Goal: Find specific page/section: Find specific page/section

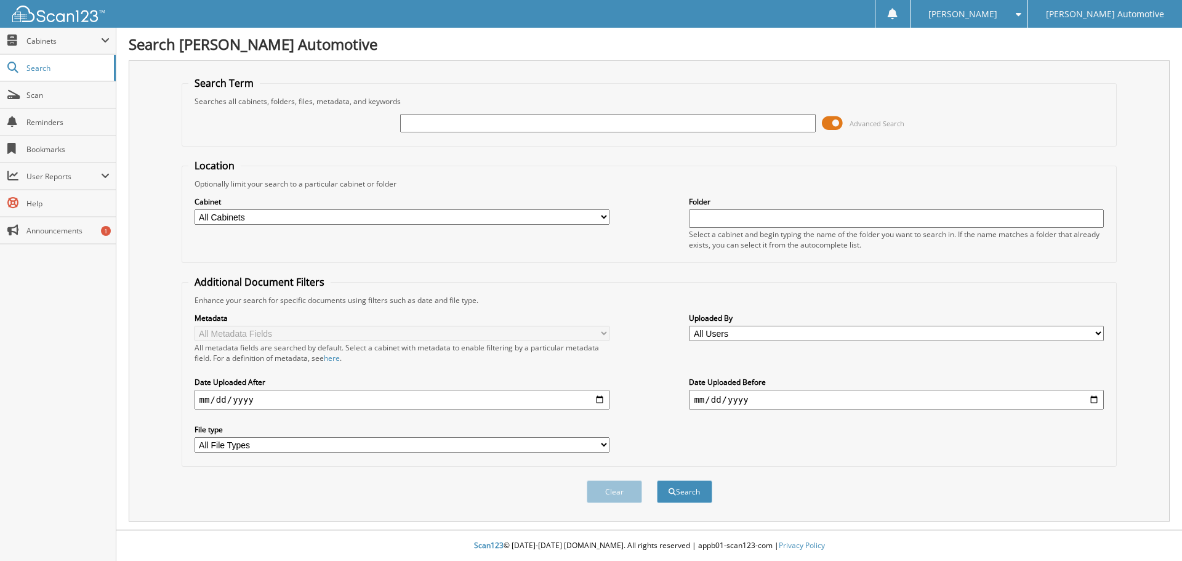
click at [423, 121] on input "text" at bounding box center [607, 123] width 415 height 18
type input "GV133"
click at [686, 492] on button "Search" at bounding box center [684, 491] width 55 height 23
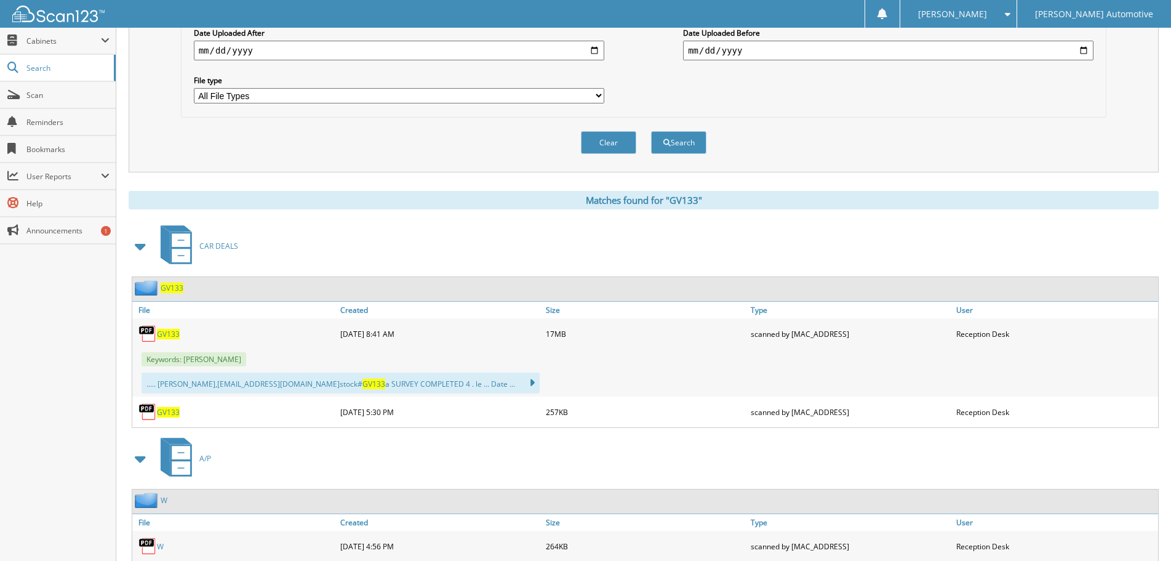
scroll to position [369, 0]
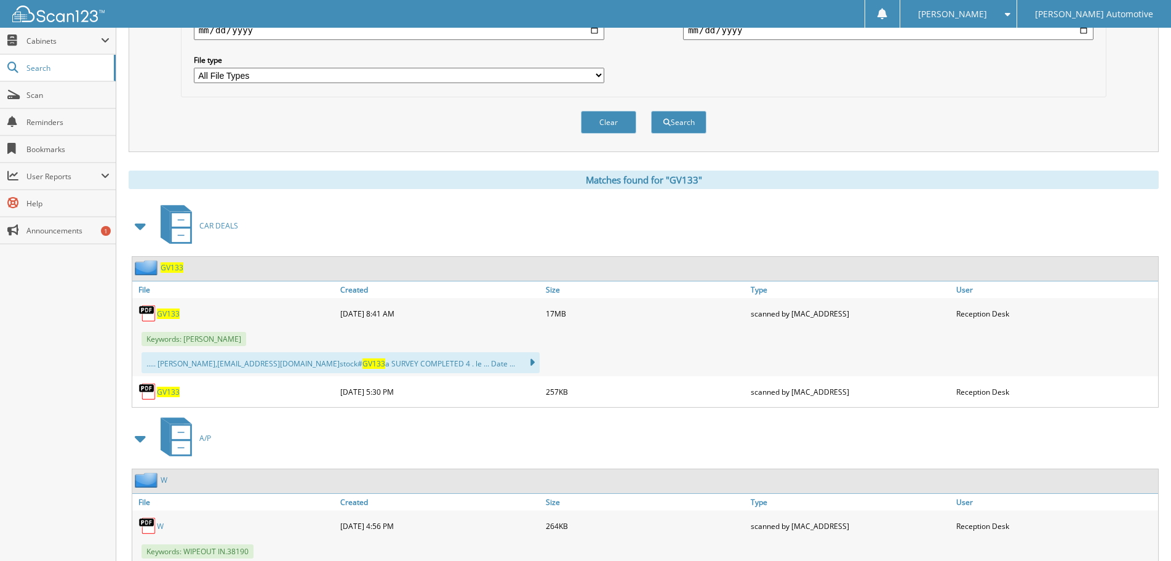
click at [169, 315] on span "GV133" at bounding box center [168, 313] width 23 height 10
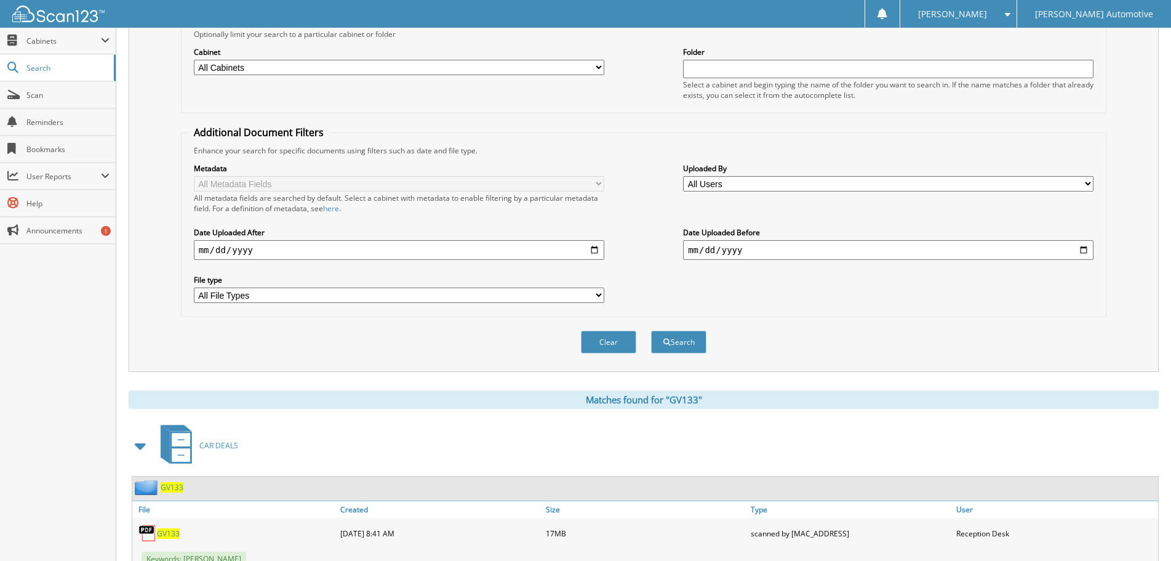
scroll to position [0, 0]
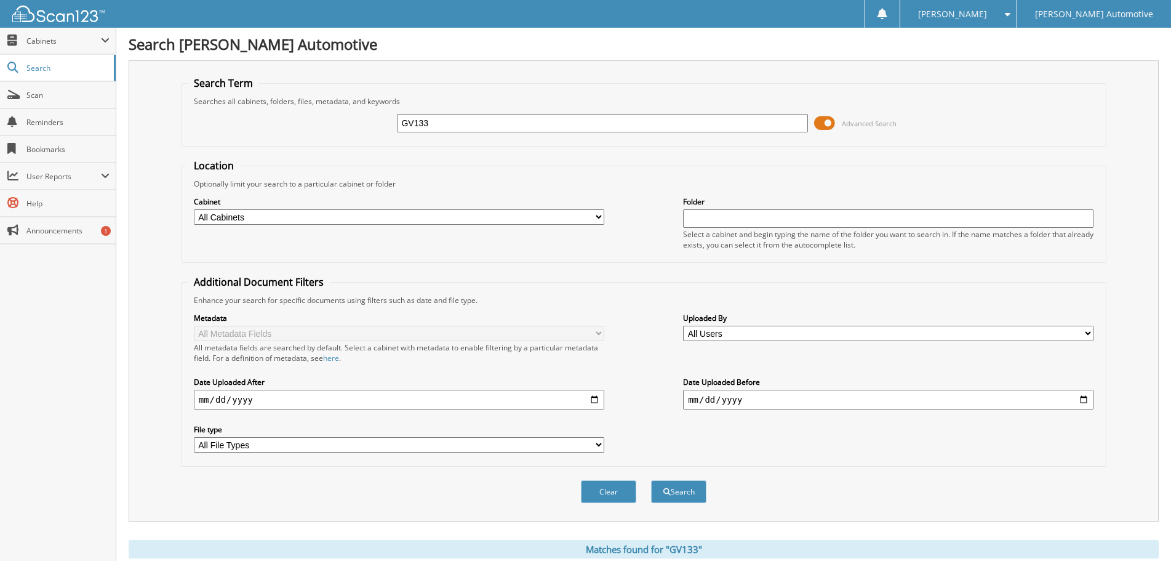
drag, startPoint x: 446, startPoint y: 121, endPoint x: 341, endPoint y: 124, distance: 104.7
click at [341, 124] on div "GV133 Advanced Search" at bounding box center [644, 122] width 913 height 33
paste input "55201B"
type input "55201B"
click at [675, 496] on button "Search" at bounding box center [678, 491] width 55 height 23
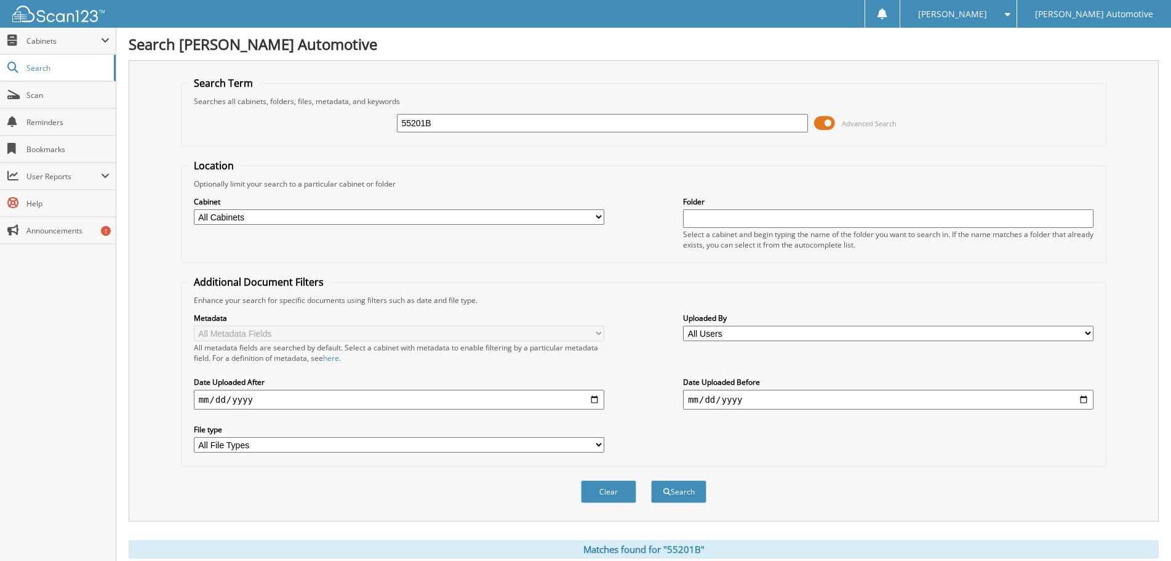
drag, startPoint x: 420, startPoint y: 124, endPoint x: 367, endPoint y: 128, distance: 53.7
click at [367, 128] on div "55201B Advanced Search" at bounding box center [644, 122] width 913 height 33
paste input "022A"
type input "55022A"
click at [651, 480] on button "Search" at bounding box center [678, 491] width 55 height 23
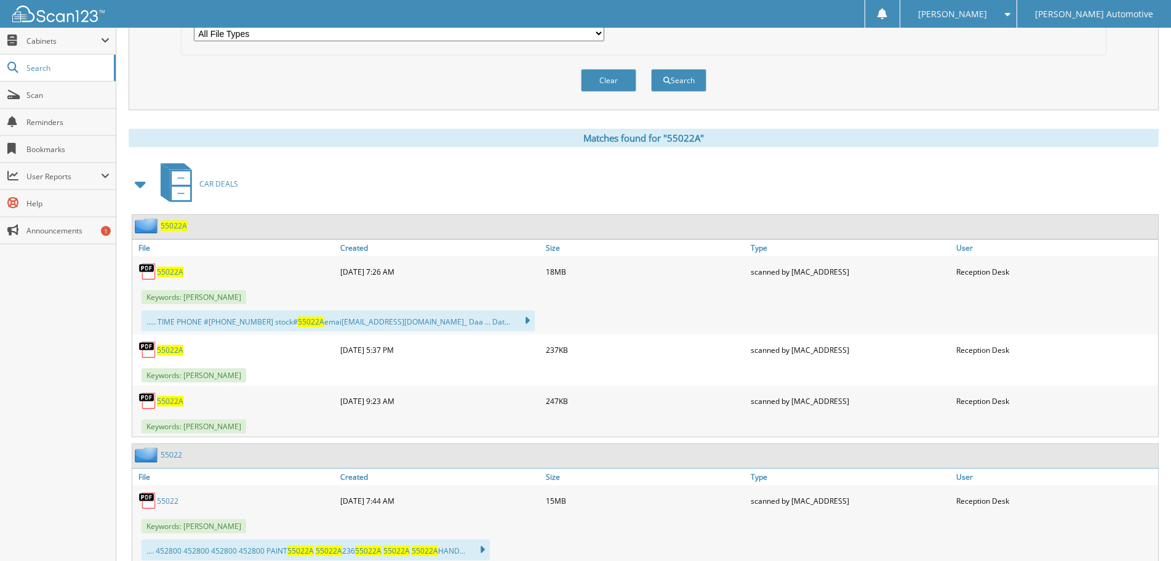
scroll to position [431, 0]
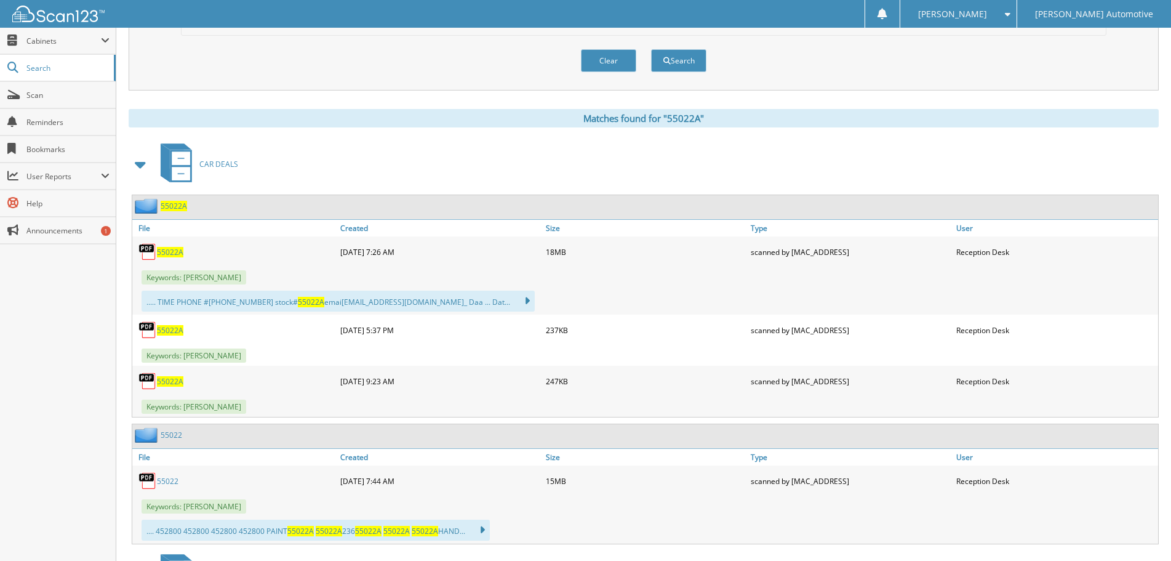
click at [172, 253] on span "55022A" at bounding box center [170, 252] width 26 height 10
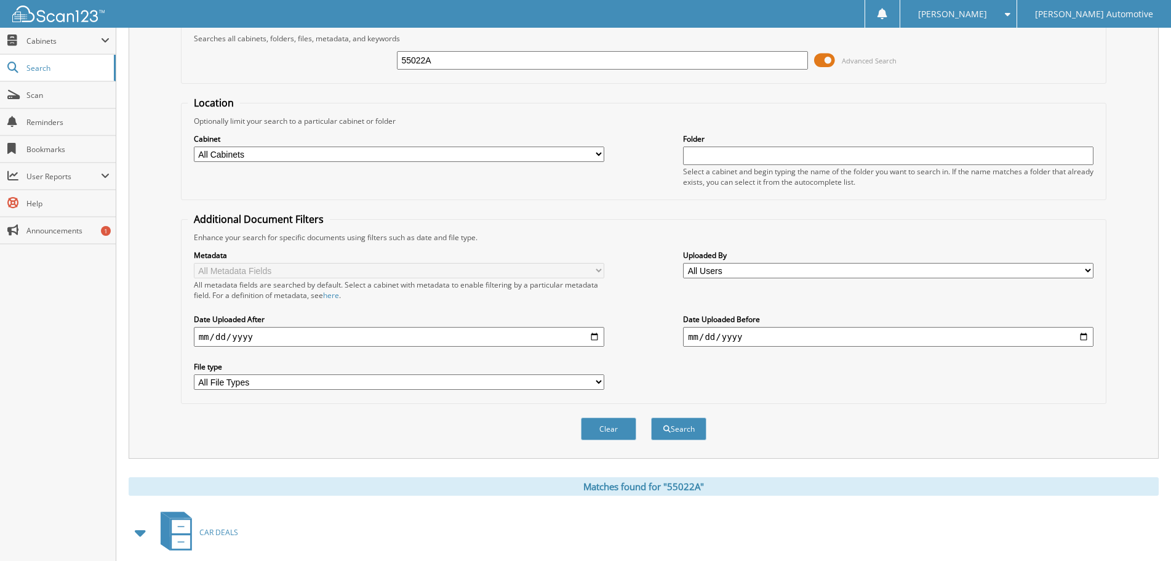
scroll to position [62, 0]
drag, startPoint x: 446, startPoint y: 63, endPoint x: 367, endPoint y: 62, distance: 78.2
click at [367, 62] on div "55022A Advanced Search" at bounding box center [644, 61] width 913 height 33
paste input "04"
type input "55004A"
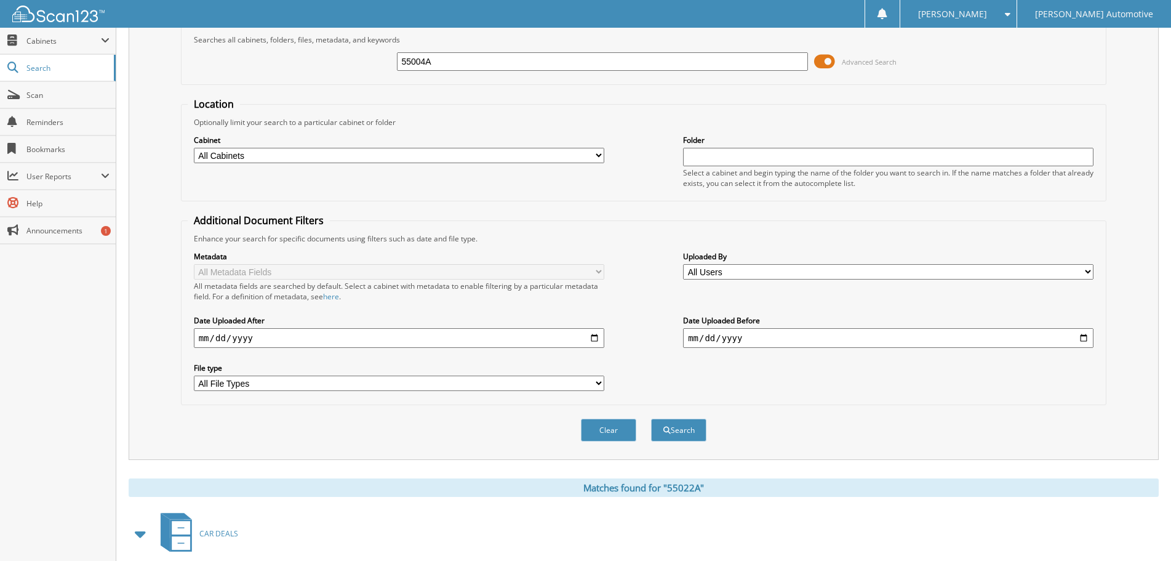
click at [651, 419] on button "Search" at bounding box center [678, 430] width 55 height 23
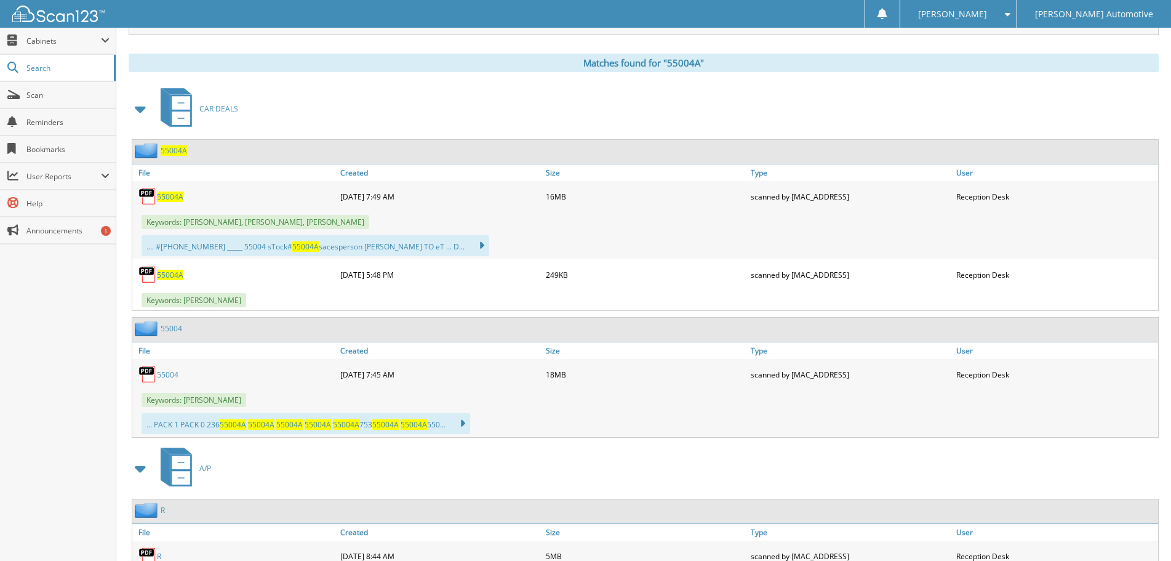
scroll to position [492, 0]
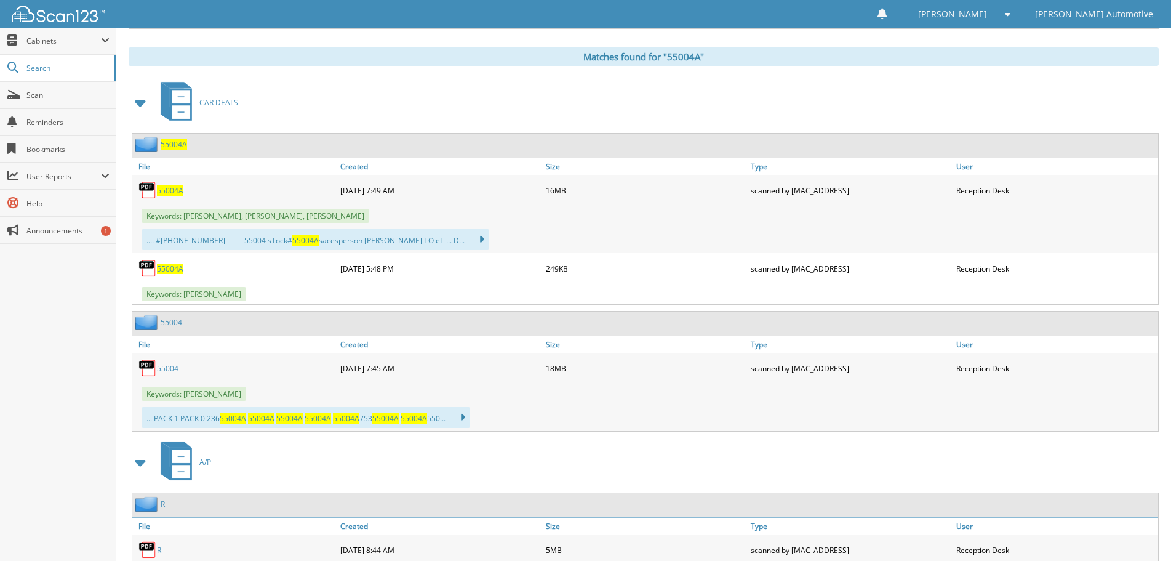
click at [166, 188] on span "55004A" at bounding box center [170, 190] width 26 height 10
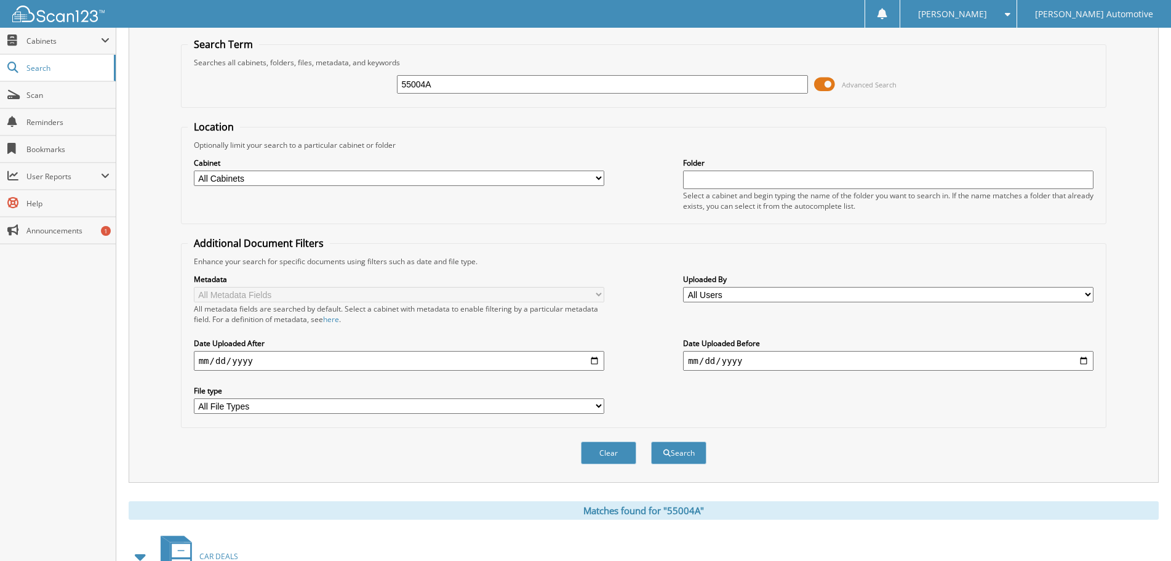
scroll to position [0, 0]
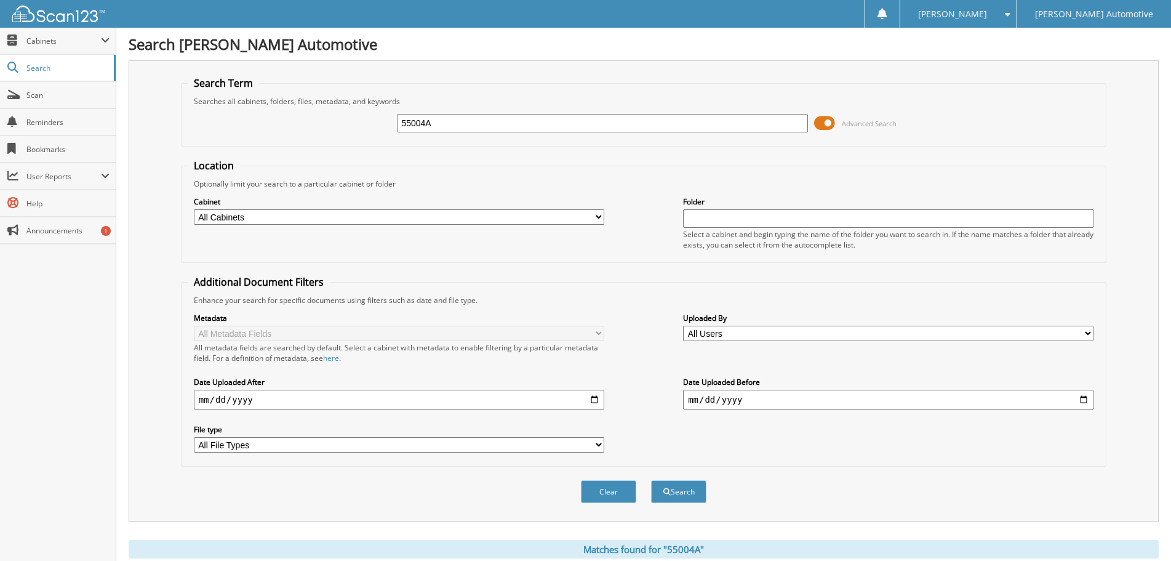
drag, startPoint x: 519, startPoint y: 119, endPoint x: 319, endPoint y: 143, distance: 202.1
click at [319, 143] on fieldset "Search Term Searches all cabinets, folders, files, metadata, and keywords 55004…" at bounding box center [644, 111] width 926 height 70
paste input "GV178"
type input "GV178"
click at [673, 491] on button "Search" at bounding box center [678, 491] width 55 height 23
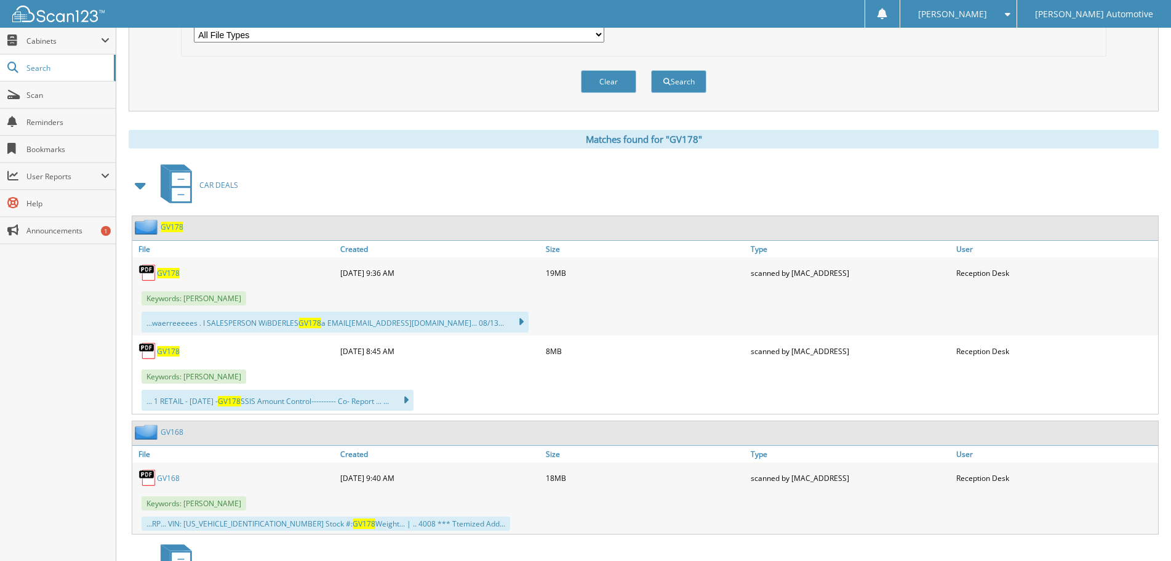
scroll to position [431, 0]
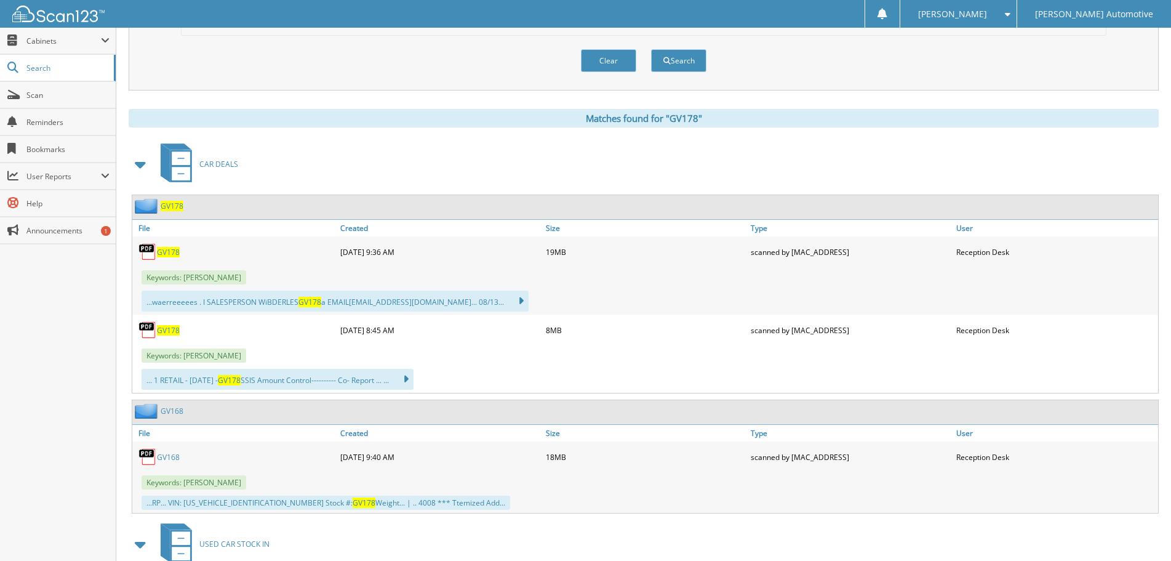
click at [175, 251] on span "GV178" at bounding box center [168, 252] width 23 height 10
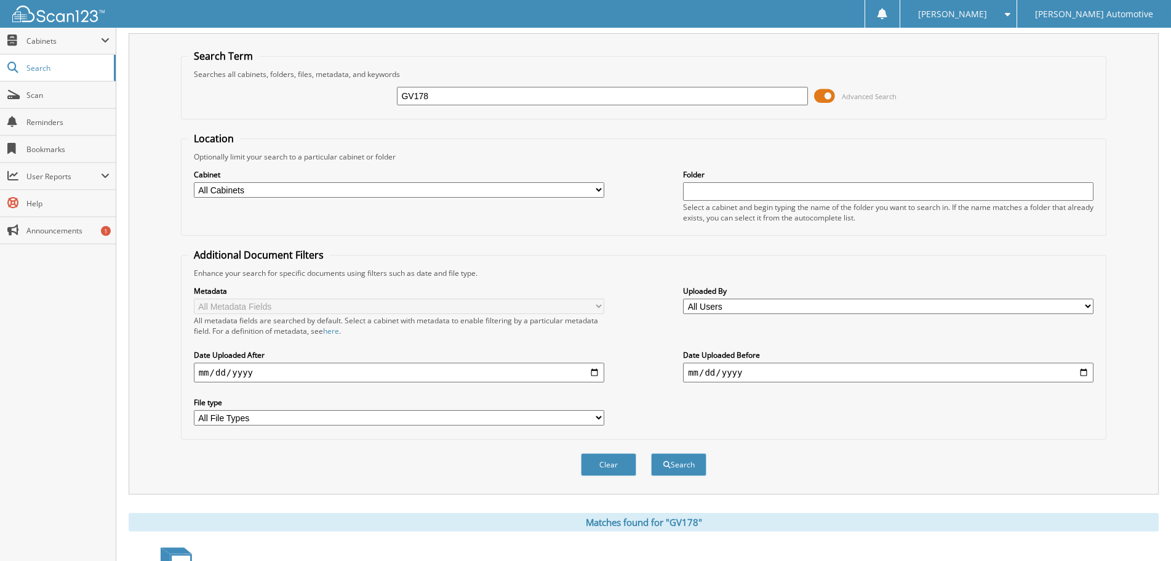
scroll to position [0, 0]
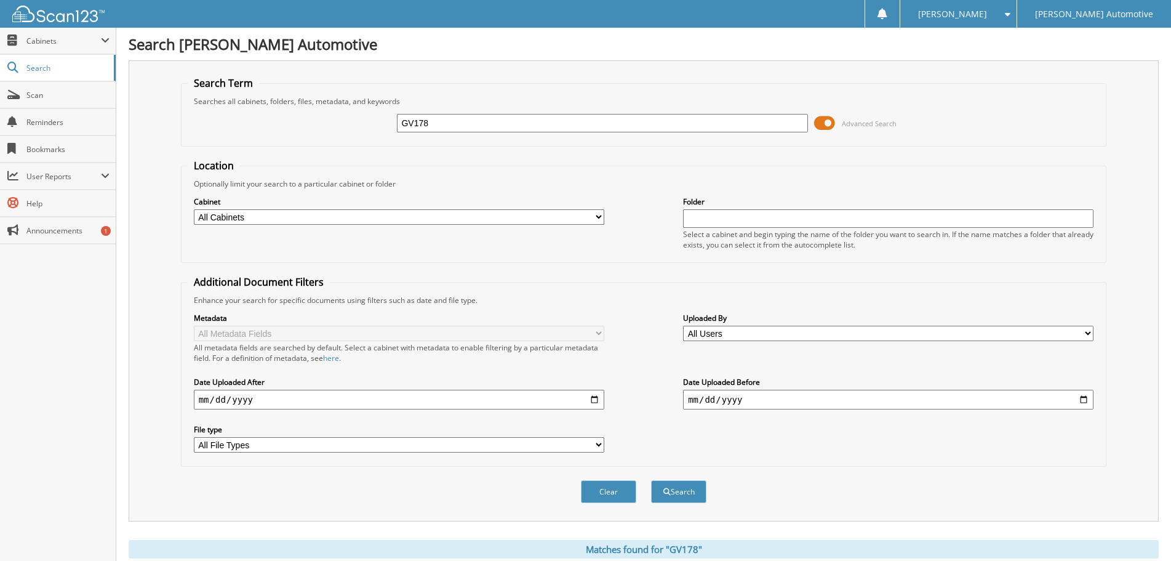
drag, startPoint x: 472, startPoint y: 122, endPoint x: 375, endPoint y: 131, distance: 97.7
click at [375, 131] on div "GV178 Advanced Search" at bounding box center [644, 122] width 913 height 33
type input "48474"
click at [651, 480] on button "Search" at bounding box center [678, 491] width 55 height 23
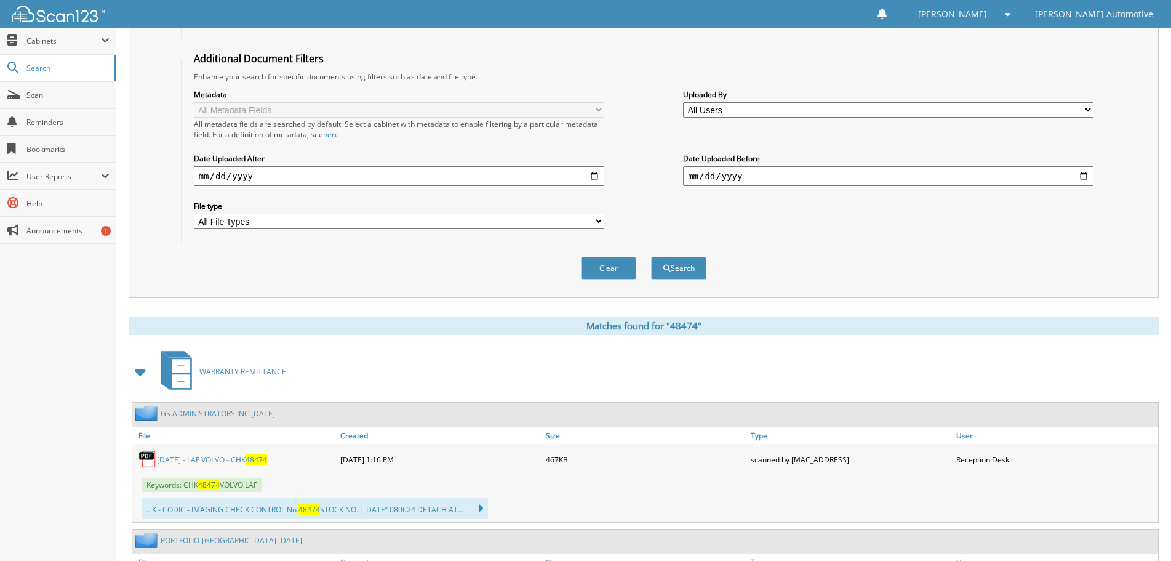
scroll to position [369, 0]
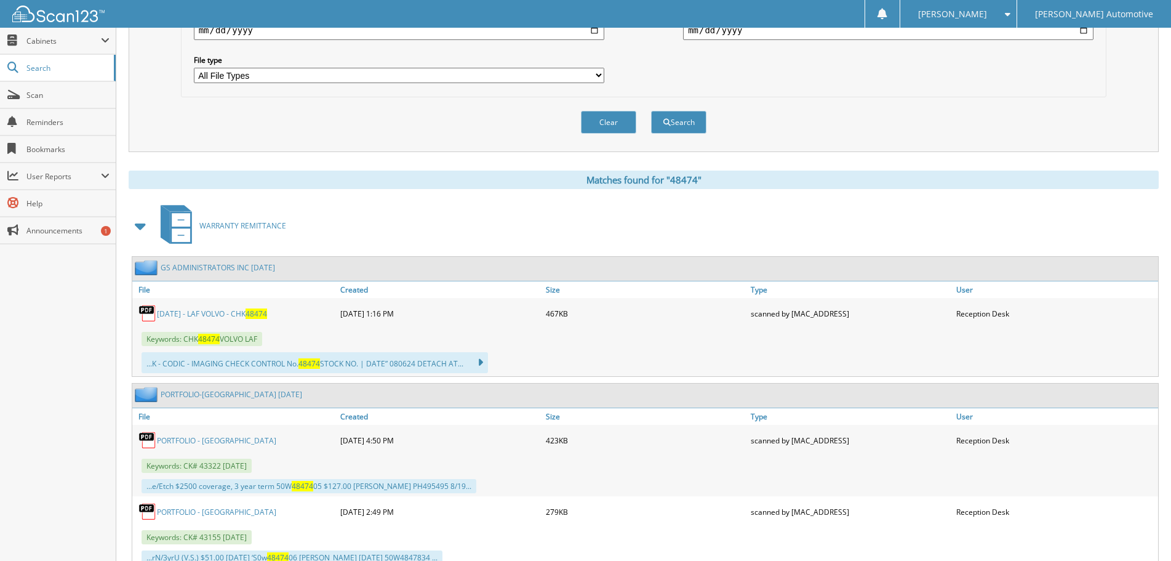
click at [243, 312] on link "[DATE] - LAF VOLVO - CHK 48474" at bounding box center [212, 313] width 110 height 10
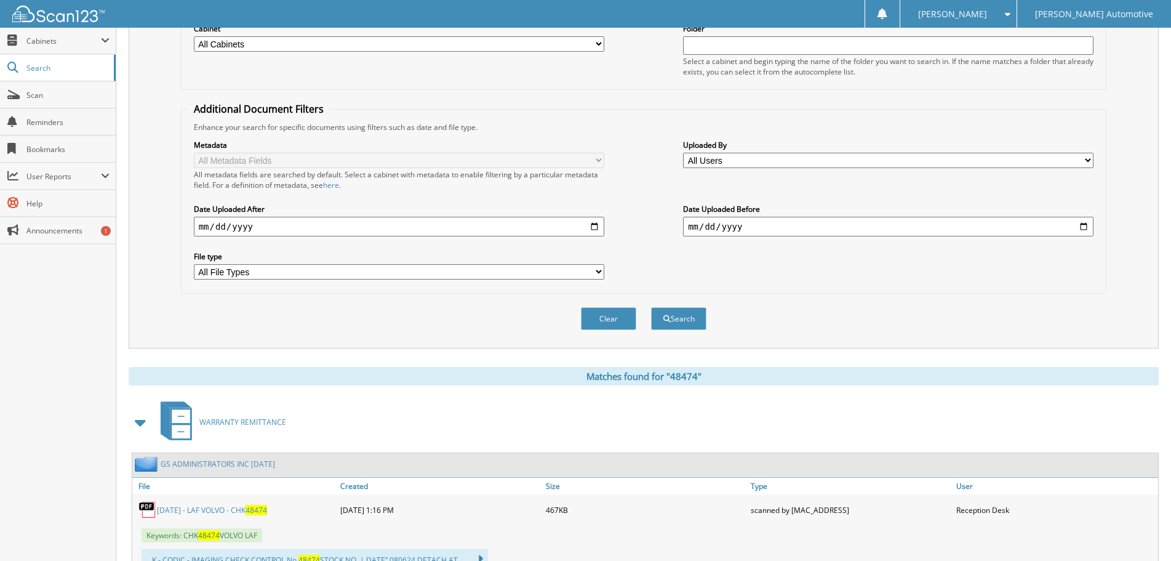
scroll to position [0, 0]
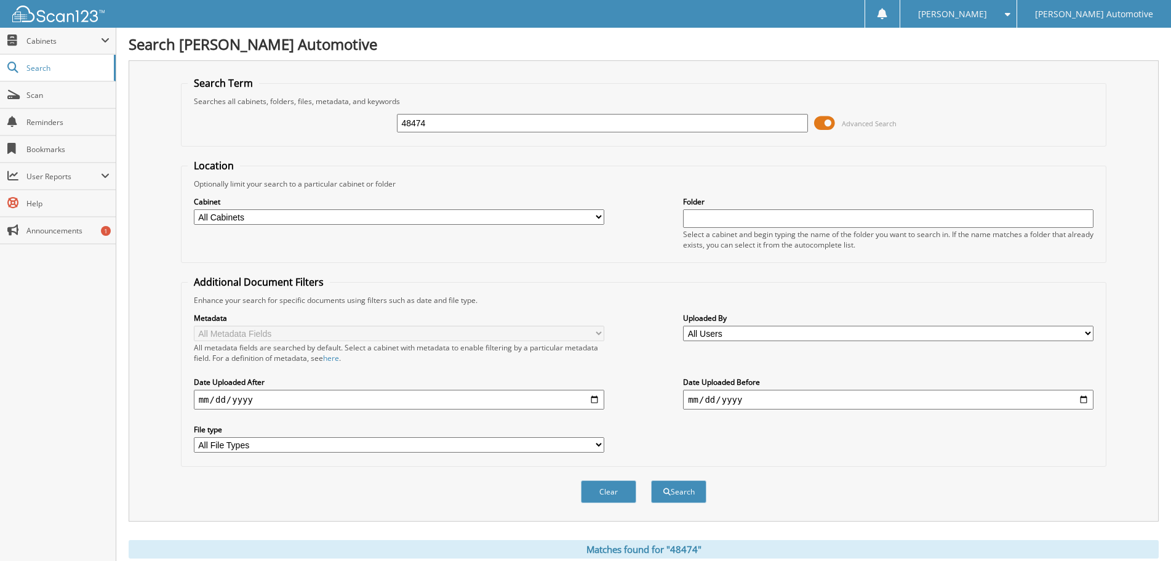
drag, startPoint x: 433, startPoint y: 122, endPoint x: 375, endPoint y: 122, distance: 58.5
click at [375, 122] on div "48474 Advanced Search" at bounding box center [644, 122] width 913 height 33
type input "41359"
click at [651, 480] on button "Search" at bounding box center [678, 491] width 55 height 23
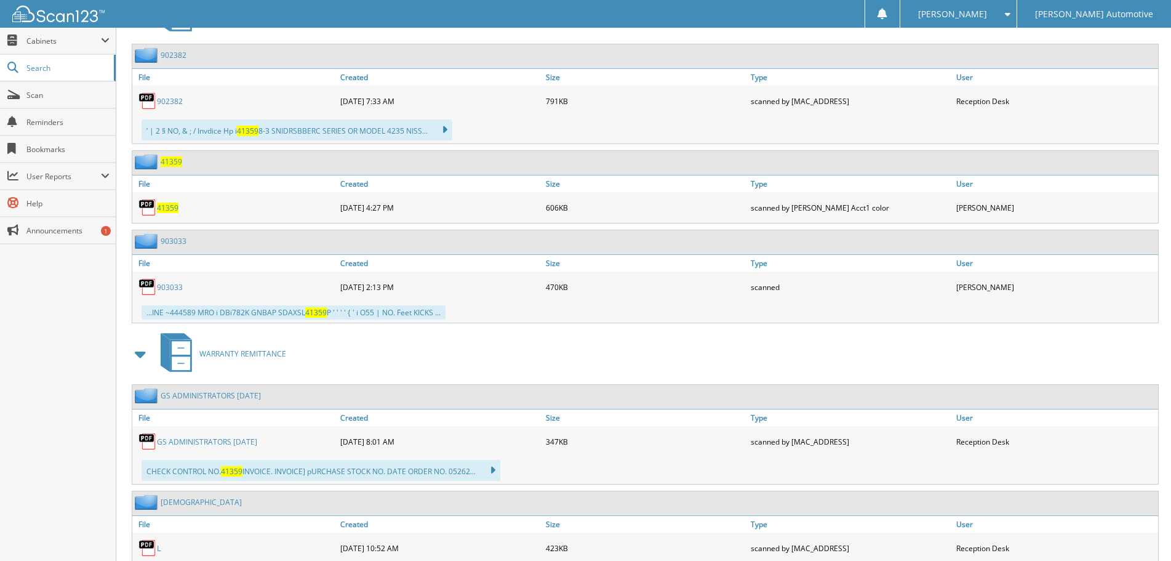
scroll to position [1970, 0]
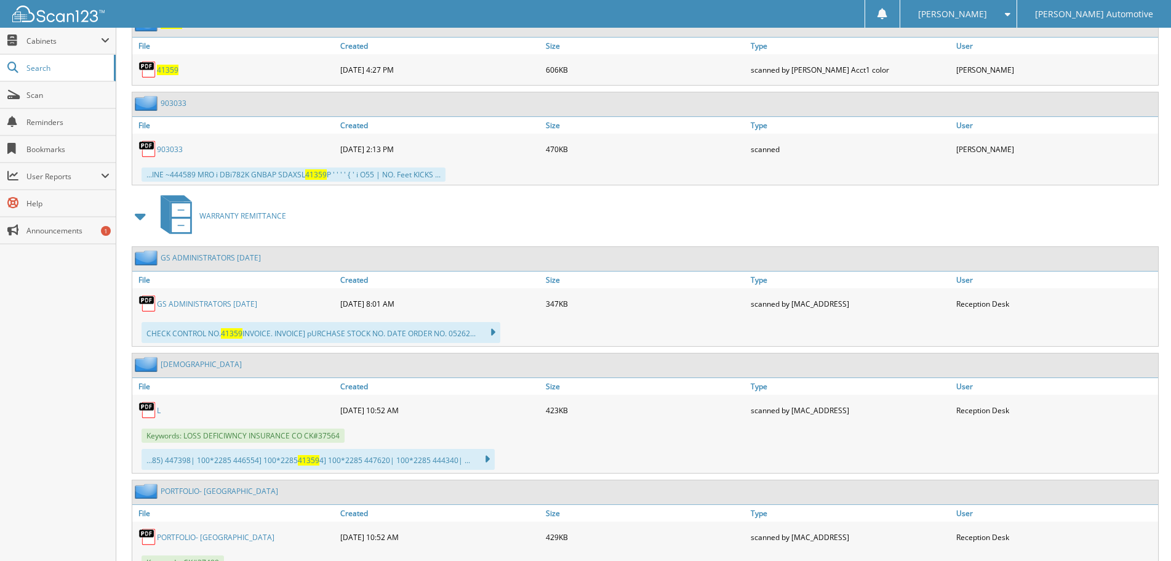
click at [220, 305] on link "GS ADMINISTRATORS MAY 23" at bounding box center [207, 304] width 100 height 10
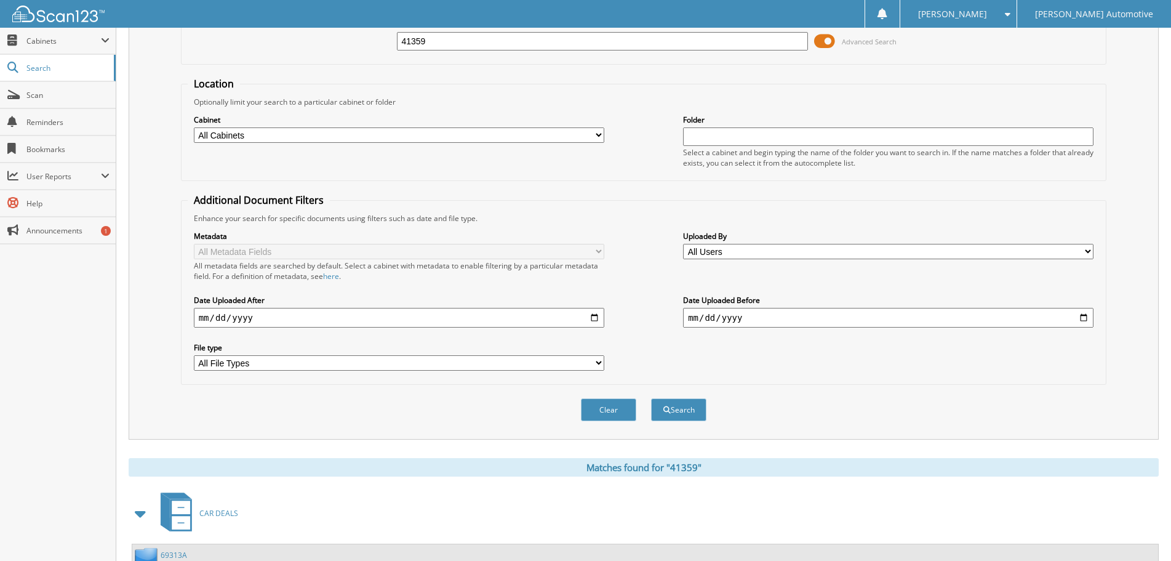
scroll to position [0, 0]
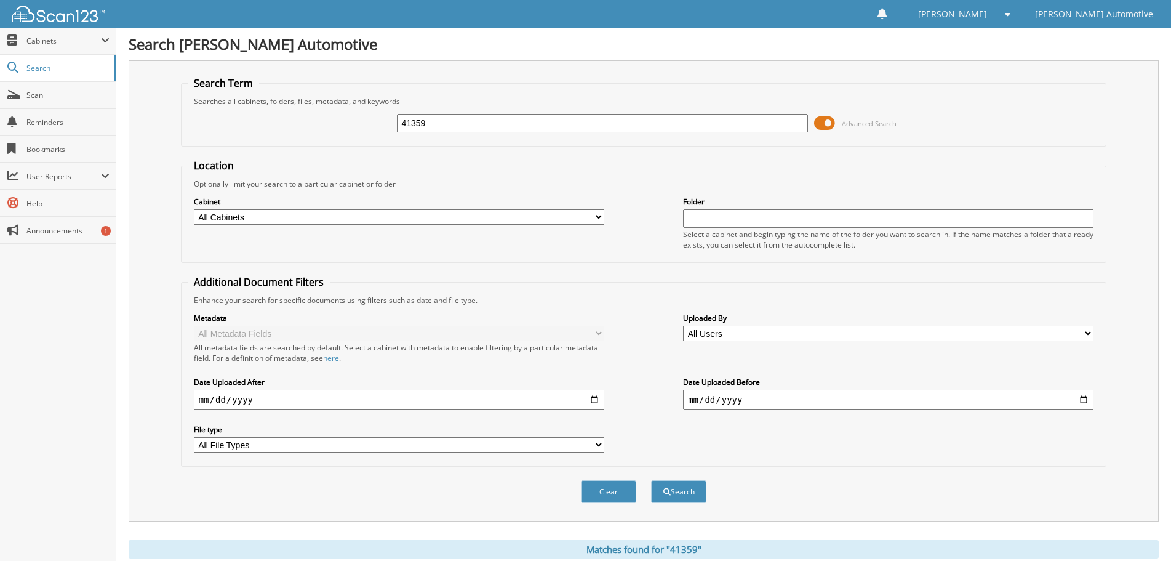
drag, startPoint x: 435, startPoint y: 124, endPoint x: 391, endPoint y: 128, distance: 43.2
click at [391, 128] on div "41359 Advanced Search" at bounding box center [644, 122] width 913 height 33
paste input "55144"
type input "55144"
click at [678, 491] on button "Search" at bounding box center [678, 491] width 55 height 23
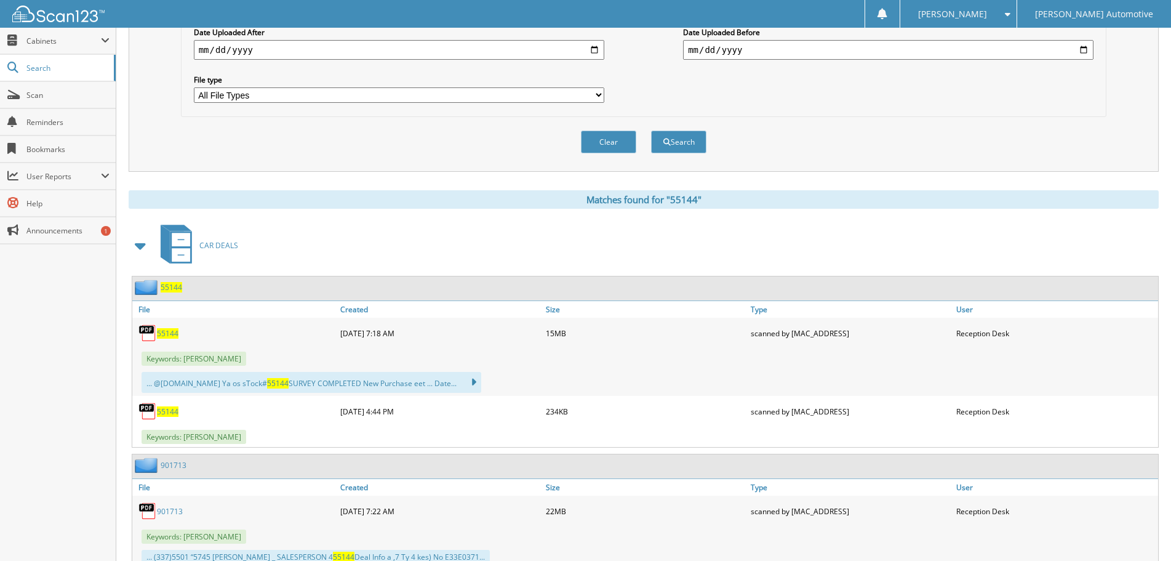
scroll to position [369, 0]
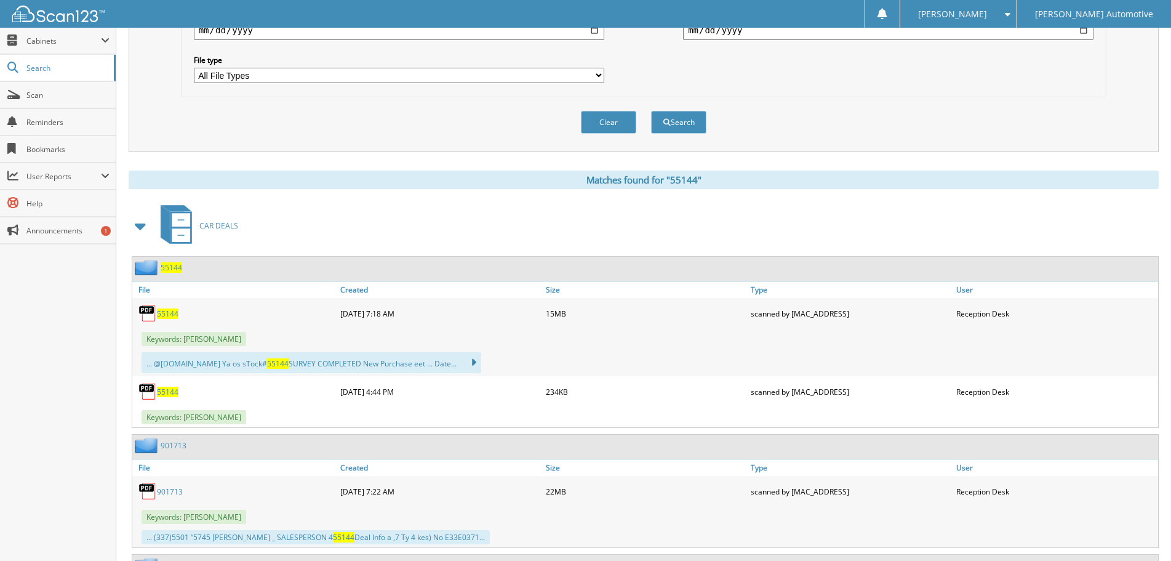
click at [167, 311] on span "55144" at bounding box center [168, 313] width 22 height 10
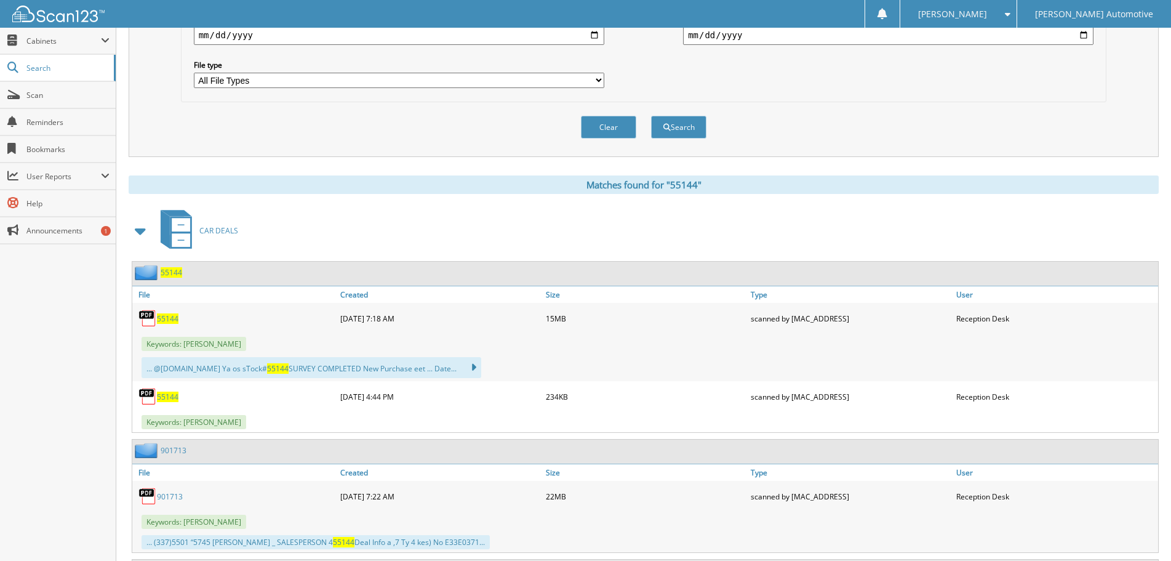
scroll to position [0, 0]
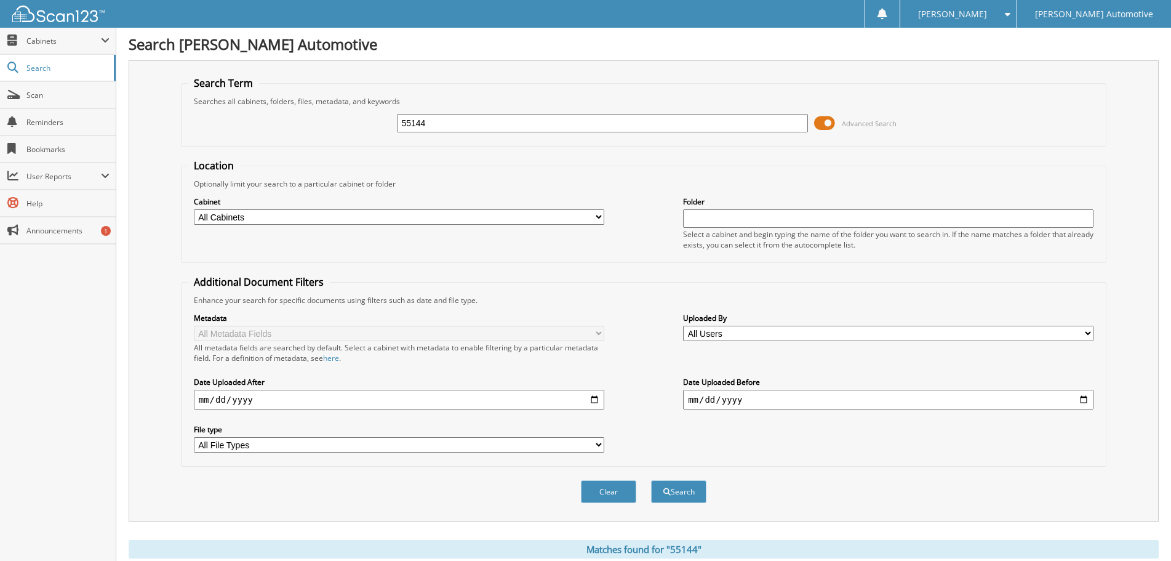
drag, startPoint x: 467, startPoint y: 126, endPoint x: 322, endPoint y: 141, distance: 146.0
click at [323, 141] on fieldset "Search Term Searches all cabinets, folders, files, metadata, and keywords 55144…" at bounding box center [644, 111] width 926 height 70
type input "JOHN BAXTER"
click at [682, 495] on button "Search" at bounding box center [678, 491] width 55 height 23
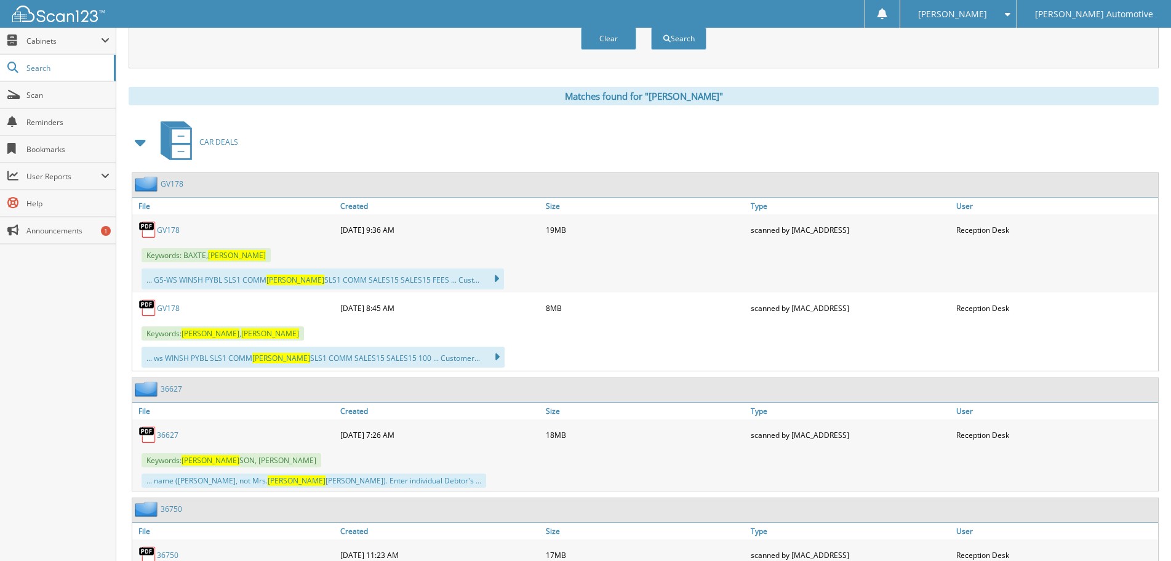
scroll to position [492, 0]
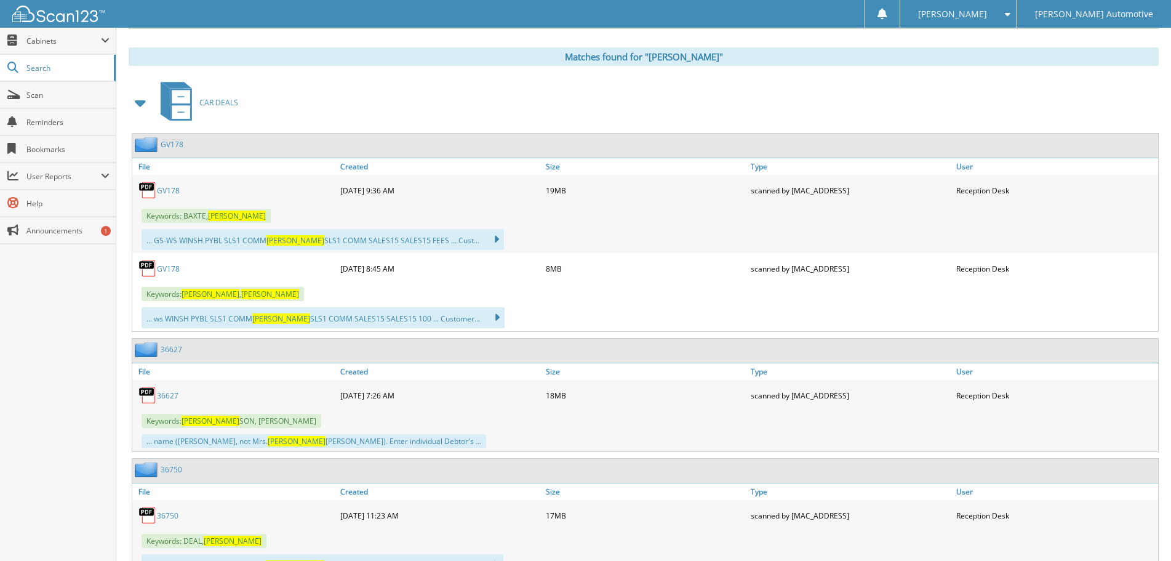
click at [171, 191] on link "GV178" at bounding box center [168, 190] width 23 height 10
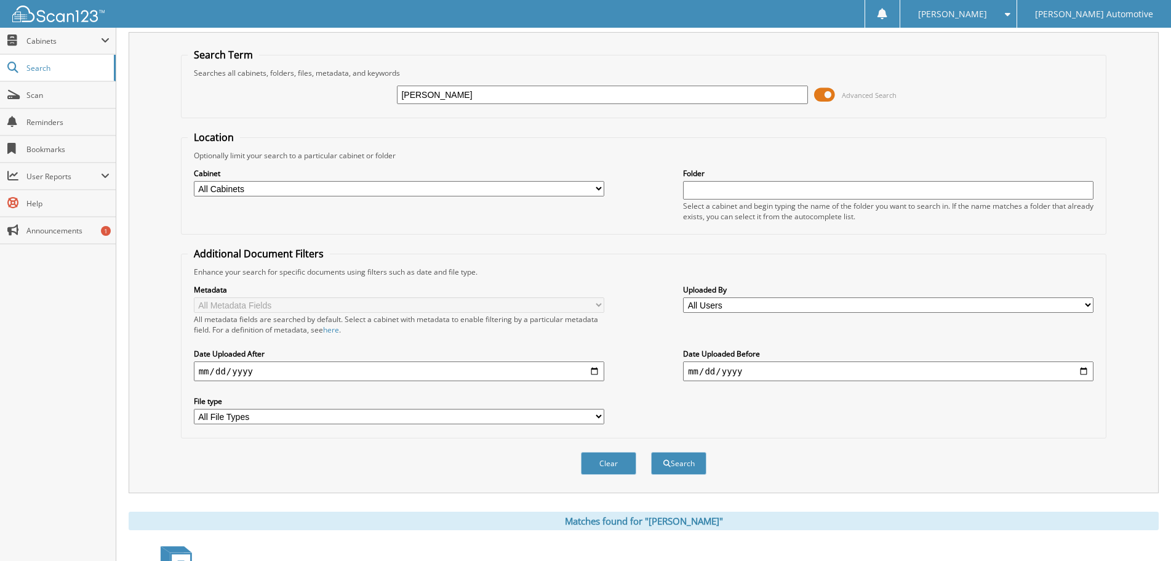
scroll to position [0, 0]
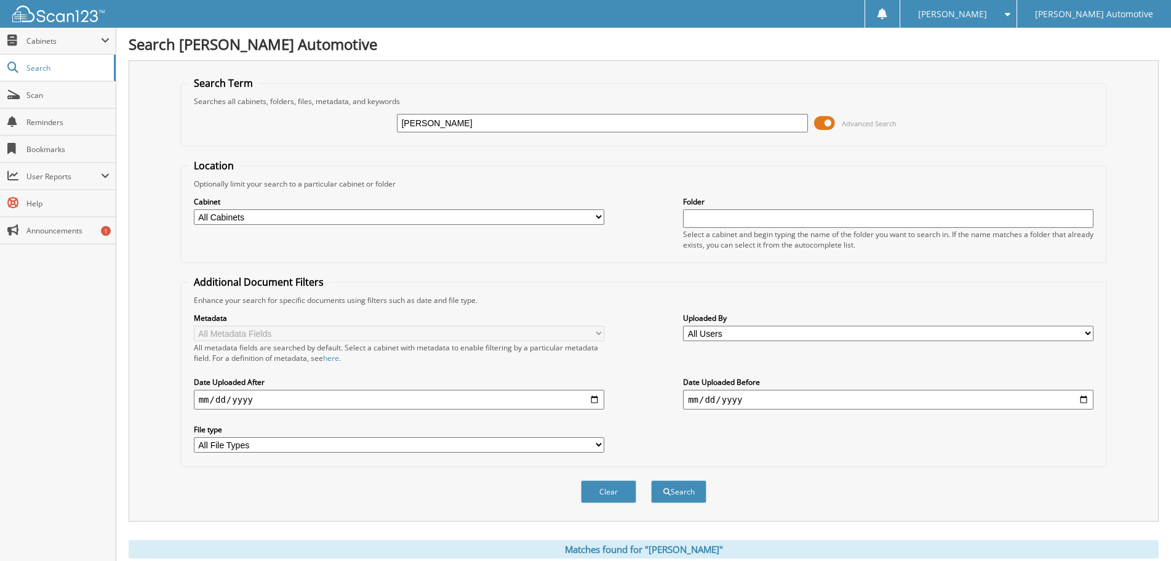
drag, startPoint x: 471, startPoint y: 121, endPoint x: 350, endPoint y: 128, distance: 120.9
click at [350, 128] on div "JOHN BAXTER Advanced Search" at bounding box center [644, 122] width 913 height 33
paste input "43434"
type input "43434"
click at [651, 480] on button "Search" at bounding box center [678, 491] width 55 height 23
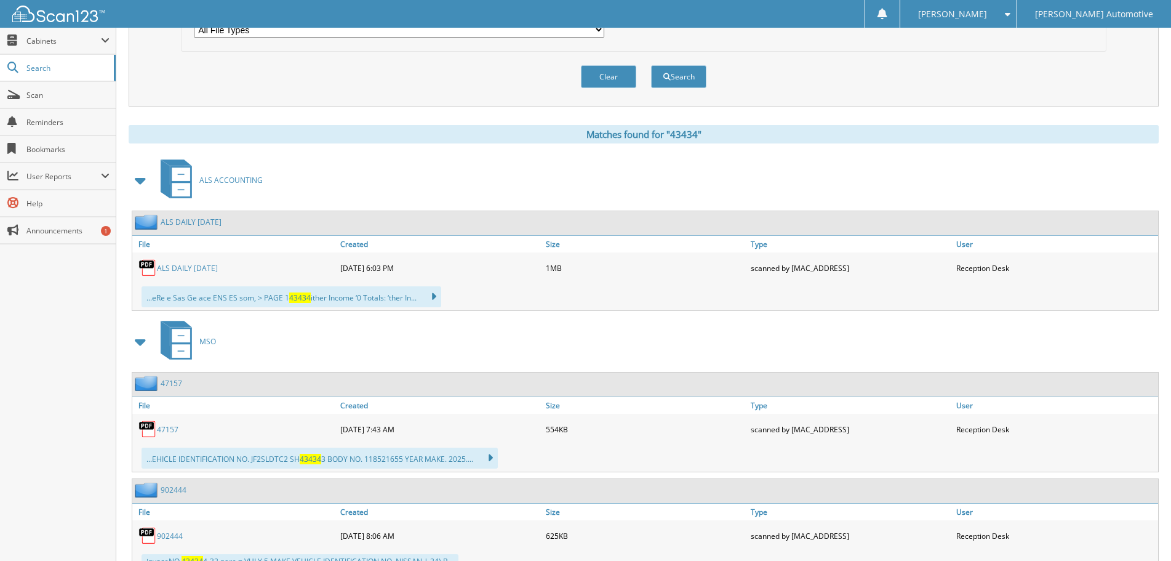
scroll to position [431, 0]
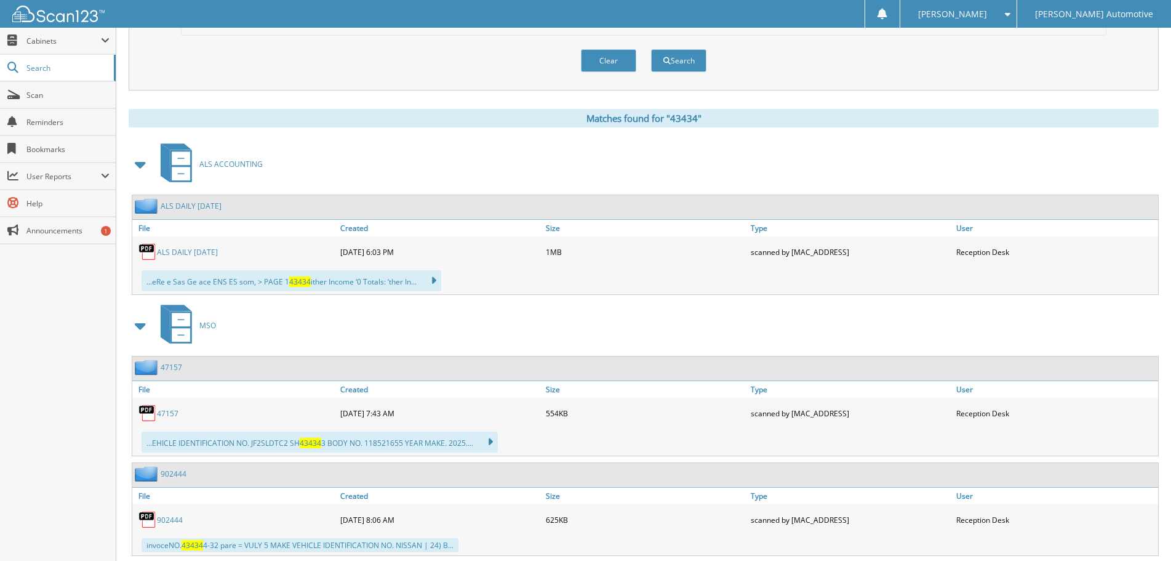
click at [138, 164] on span at bounding box center [140, 164] width 17 height 22
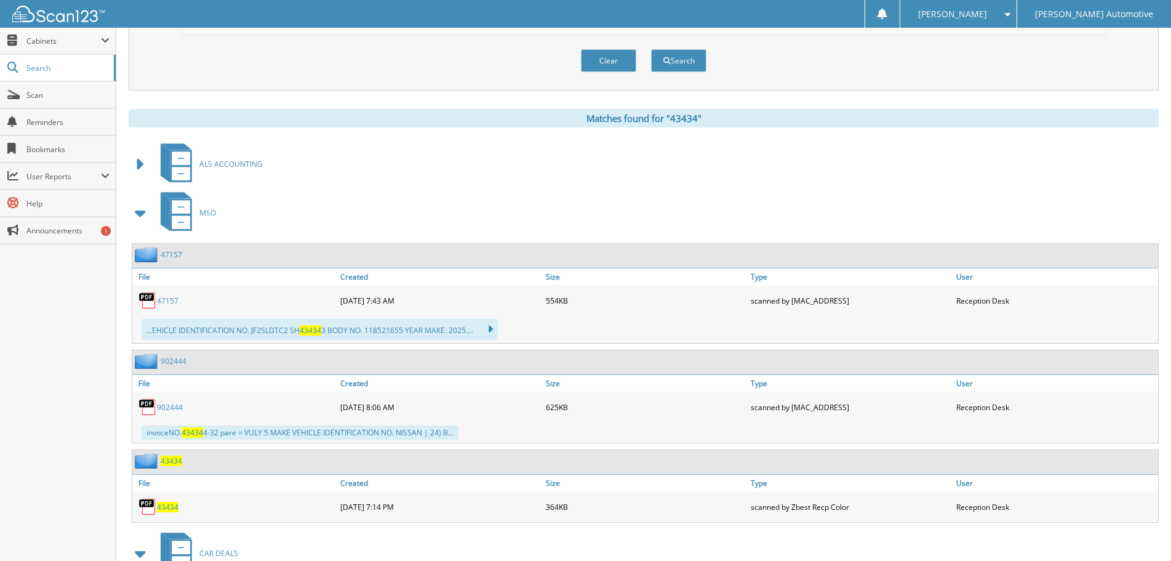
click at [140, 217] on span at bounding box center [140, 213] width 17 height 22
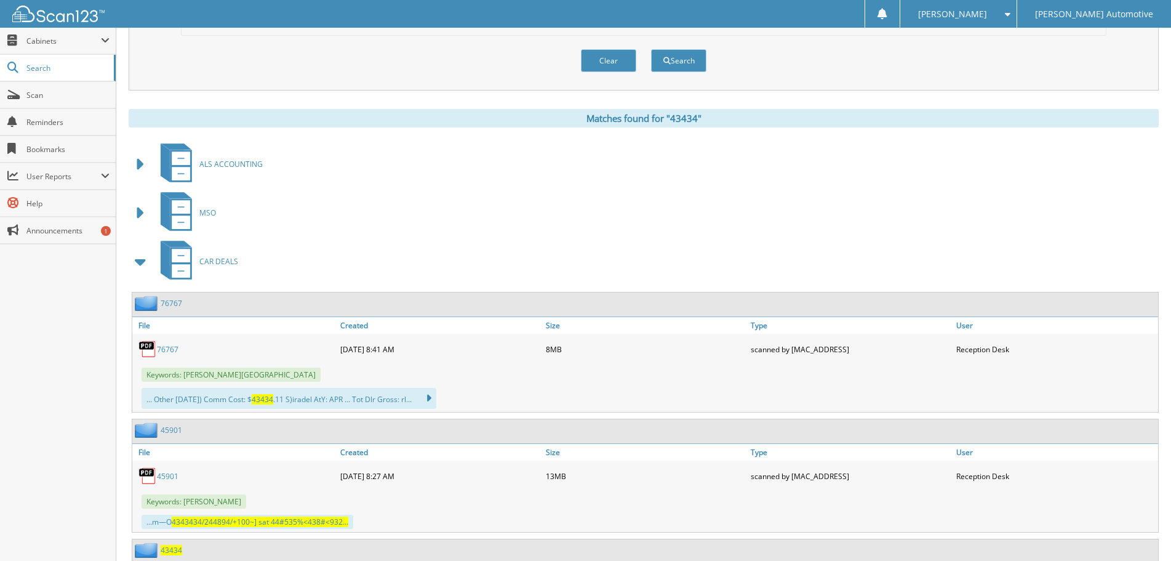
click at [145, 259] on span at bounding box center [140, 262] width 17 height 22
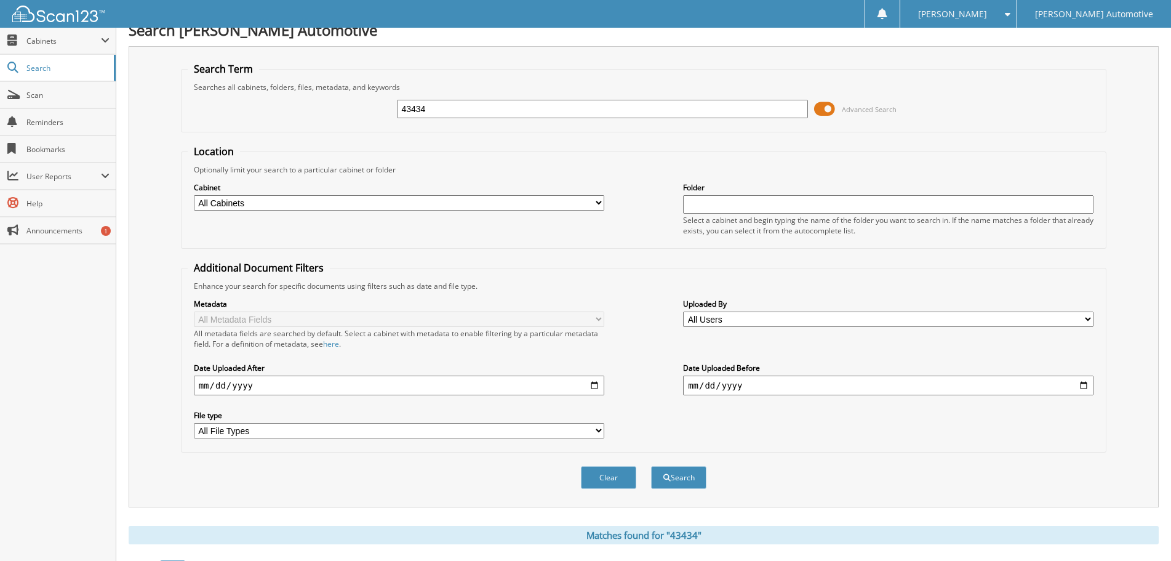
scroll to position [0, 0]
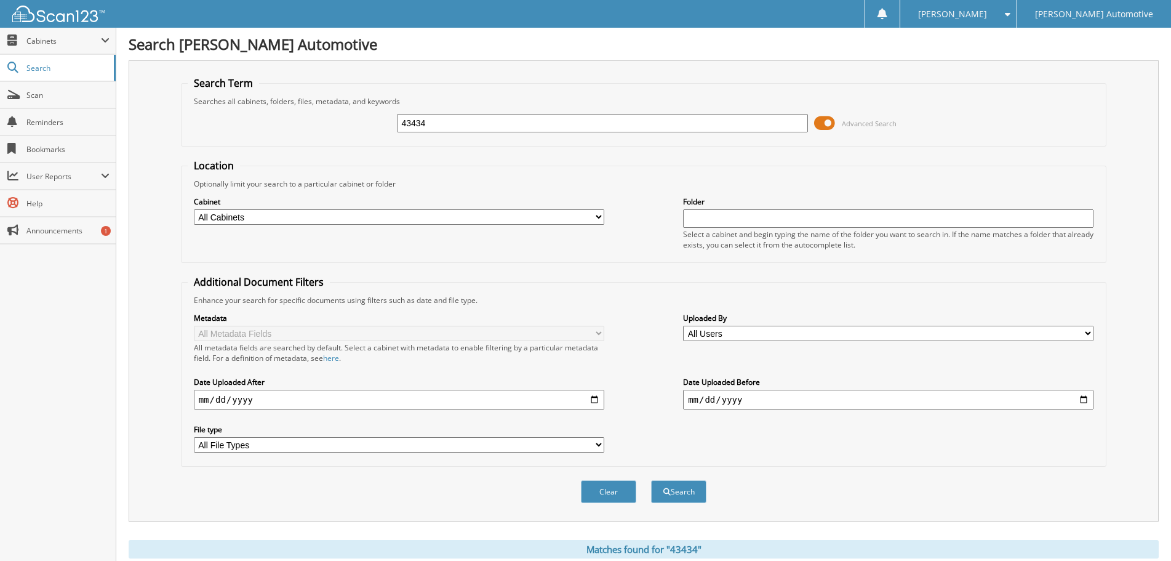
drag, startPoint x: 434, startPoint y: 127, endPoint x: 358, endPoint y: 138, distance: 76.4
click at [358, 138] on div "43434 Advanced Search" at bounding box center [644, 122] width 913 height 33
type input "SHARON CLEMENT"
click at [651, 480] on button "Search" at bounding box center [678, 491] width 55 height 23
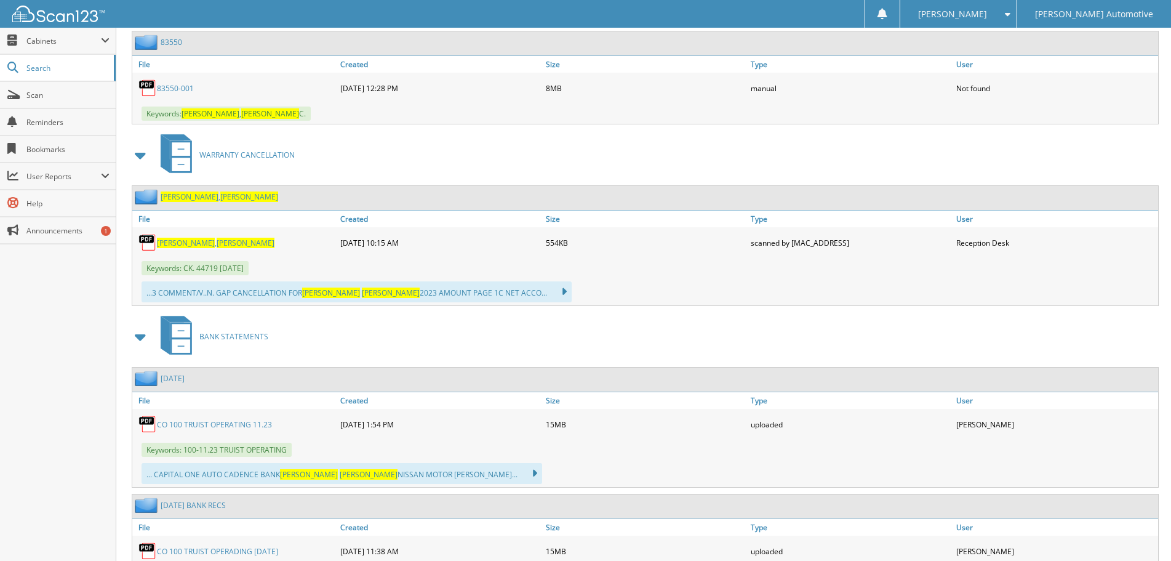
scroll to position [1416, 0]
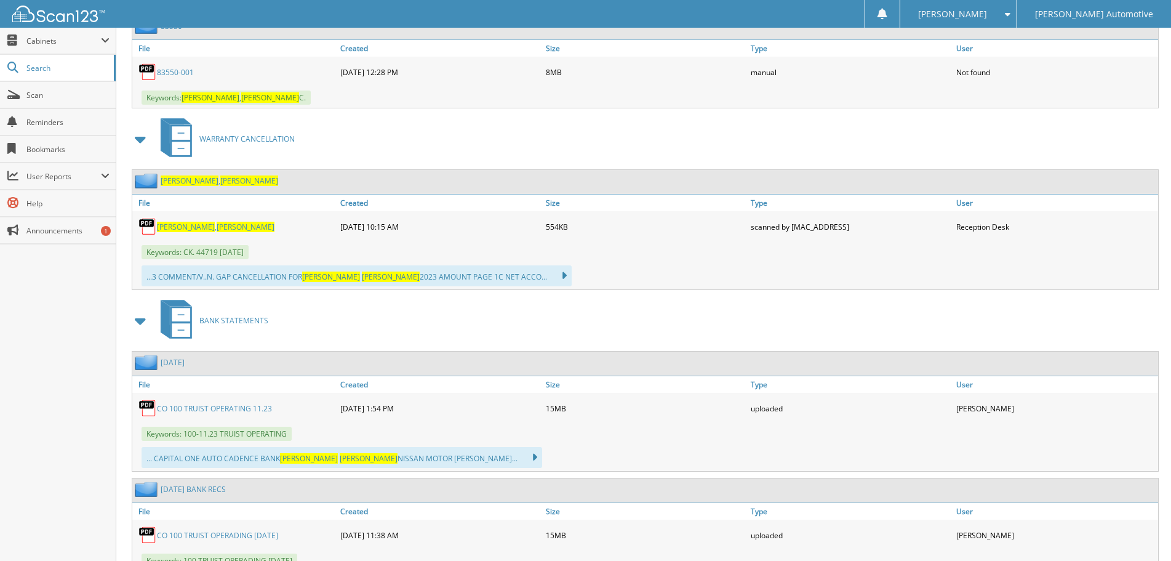
click at [139, 323] on span at bounding box center [140, 321] width 17 height 22
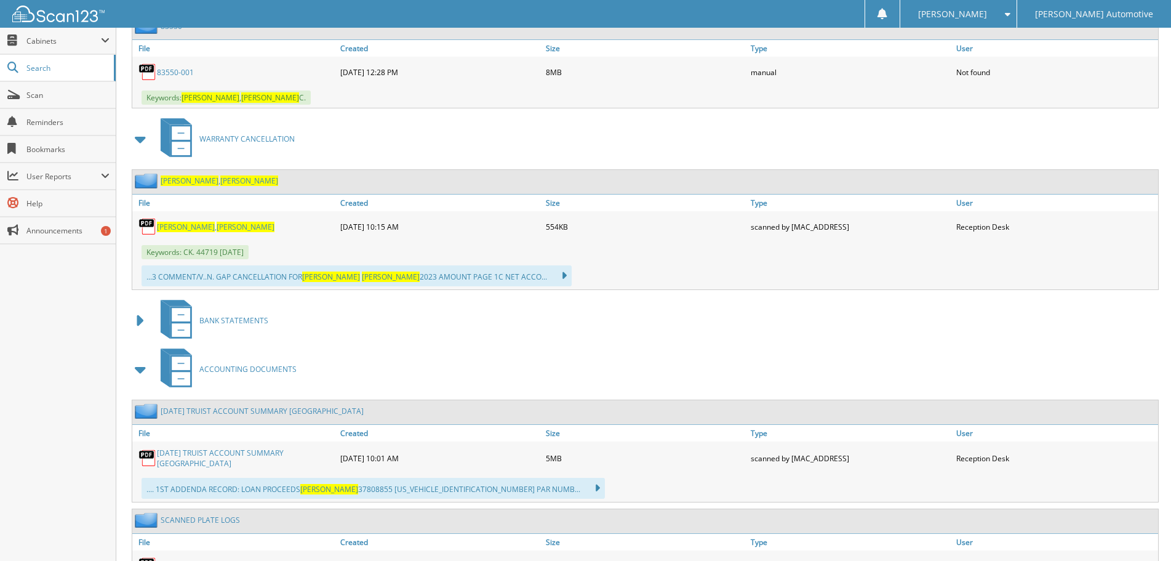
click at [139, 377] on span at bounding box center [140, 369] width 17 height 22
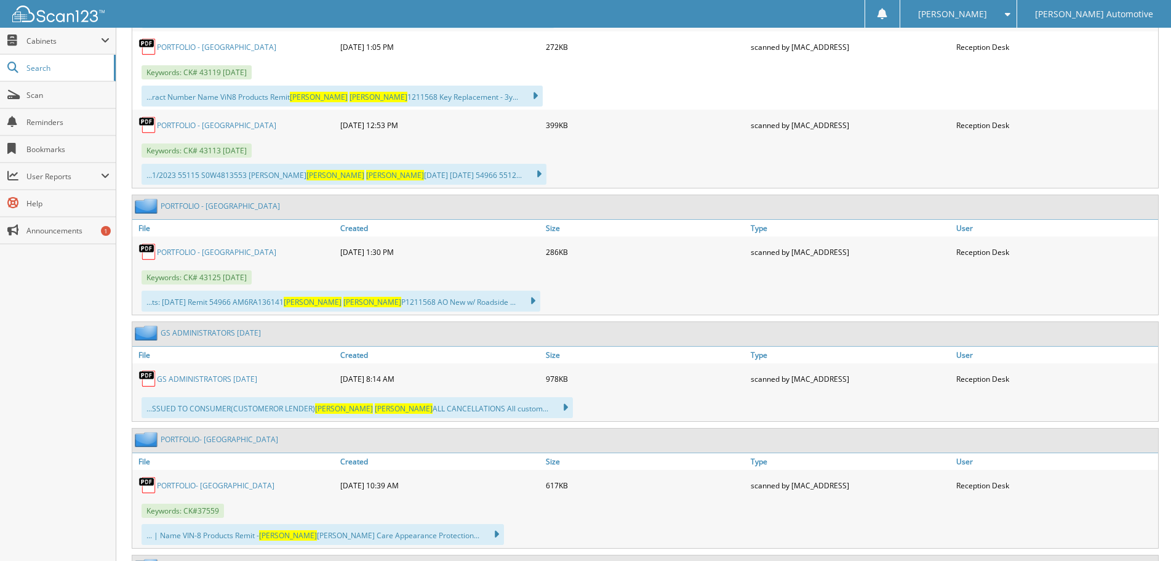
scroll to position [1970, 0]
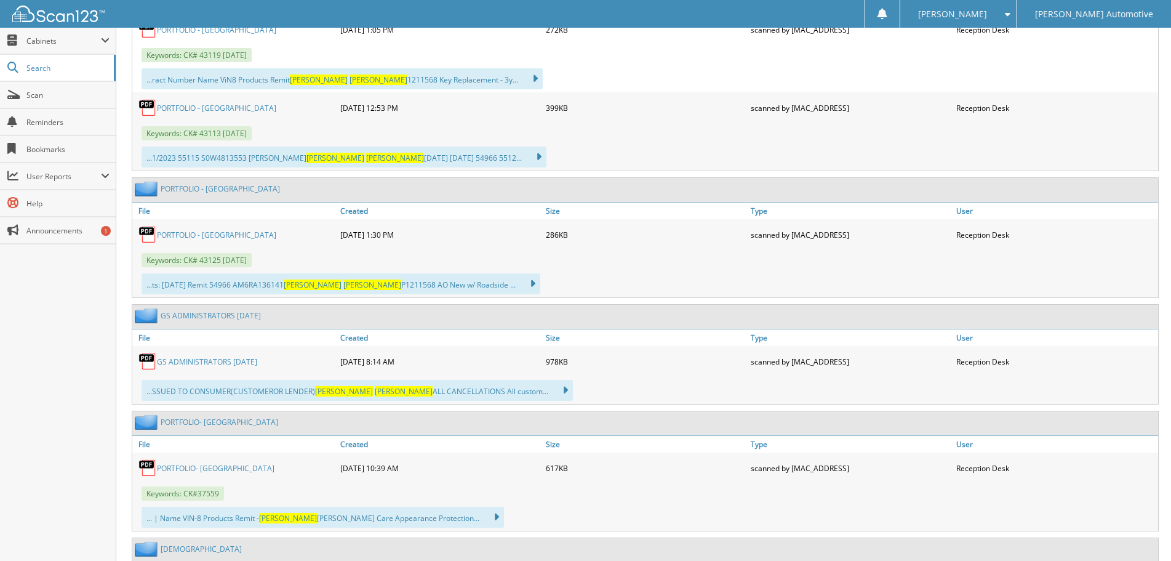
click at [214, 364] on link "GS ADMINISTRATORS [DATE]" at bounding box center [207, 361] width 100 height 10
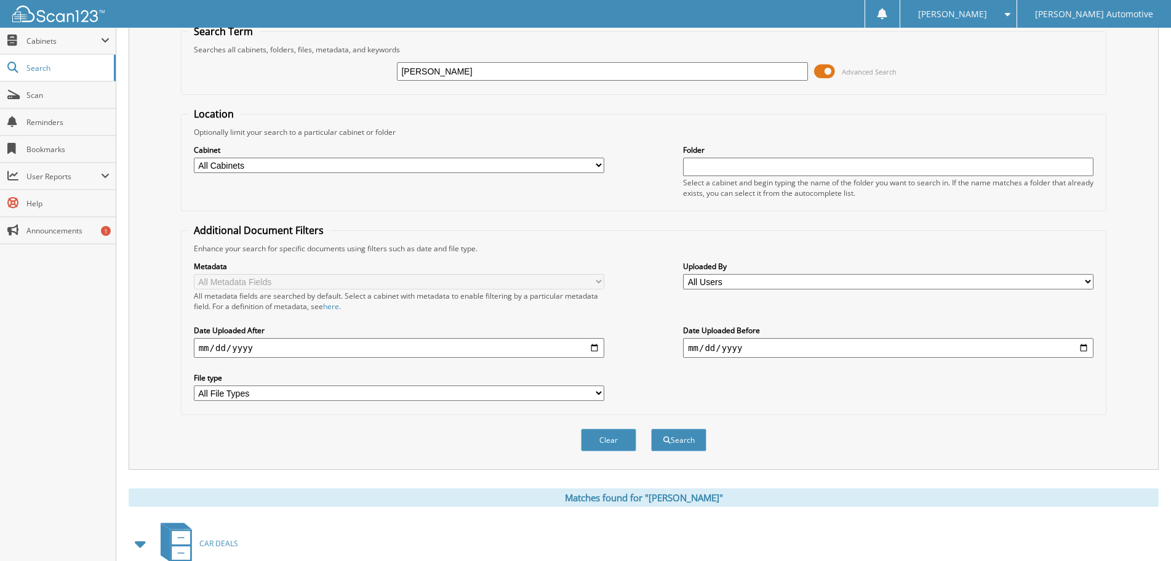
scroll to position [0, 0]
